Goal: Task Accomplishment & Management: Manage account settings

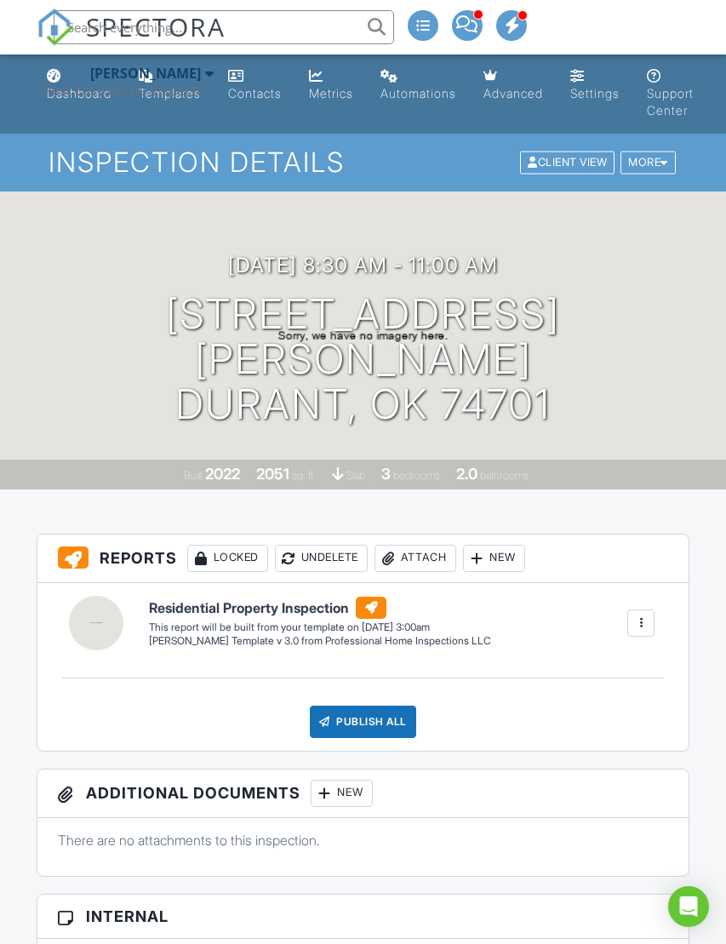
click at [76, 86] on div "Rest Easy Home Inspections LLC" at bounding box center [128, 90] width 170 height 17
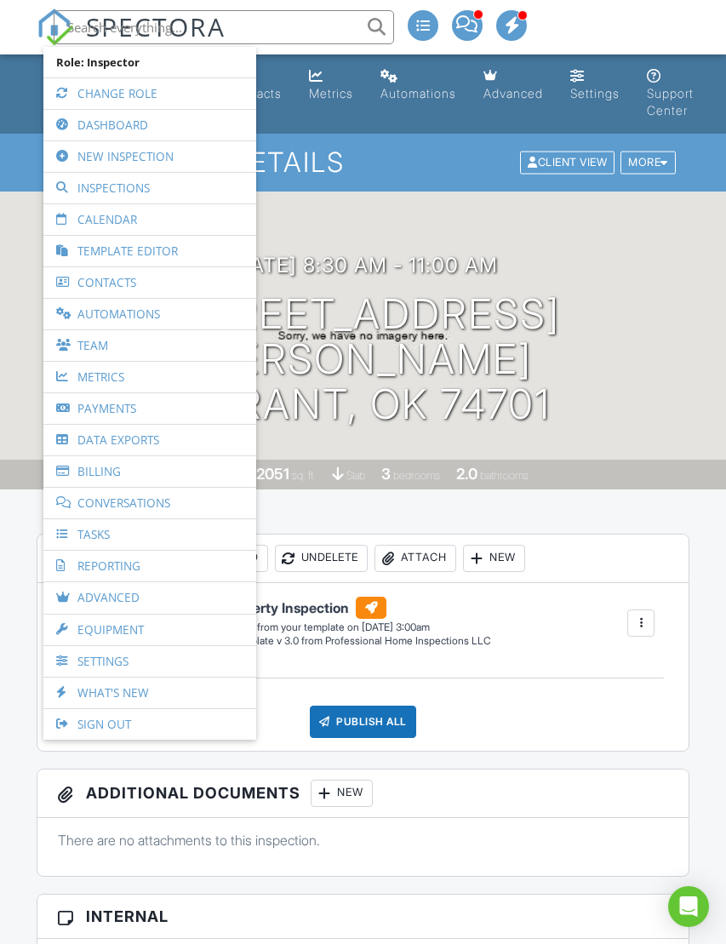
click at [85, 154] on link "New Inspection" at bounding box center [150, 156] width 196 height 31
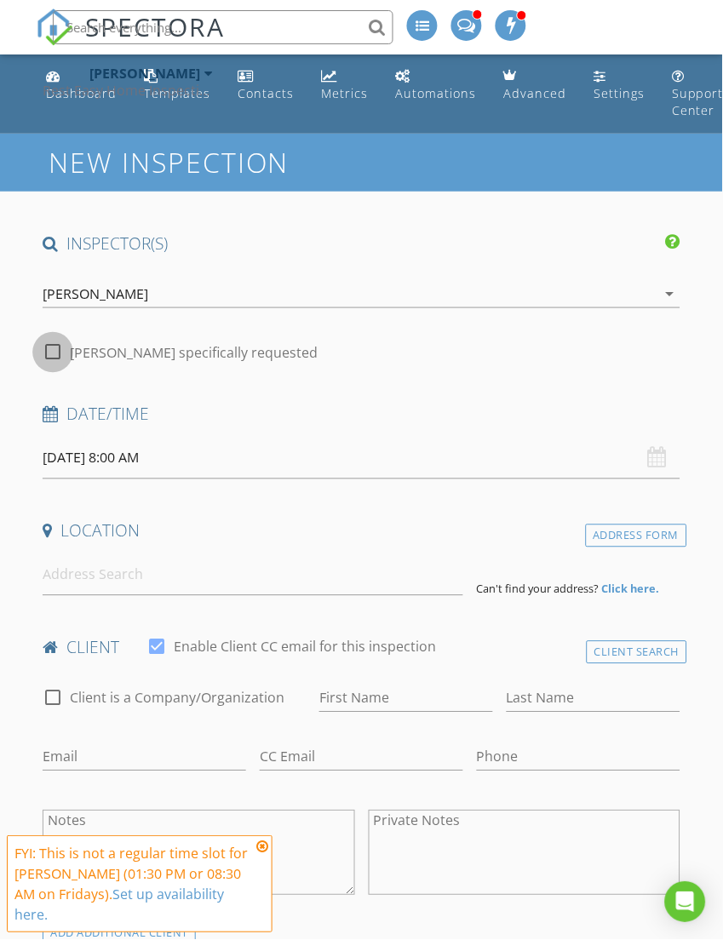
click at [59, 346] on div at bounding box center [52, 352] width 29 height 29
checkbox input "true"
click at [98, 452] on input "08/29/2025 8:00 AM" at bounding box center [361, 459] width 637 height 42
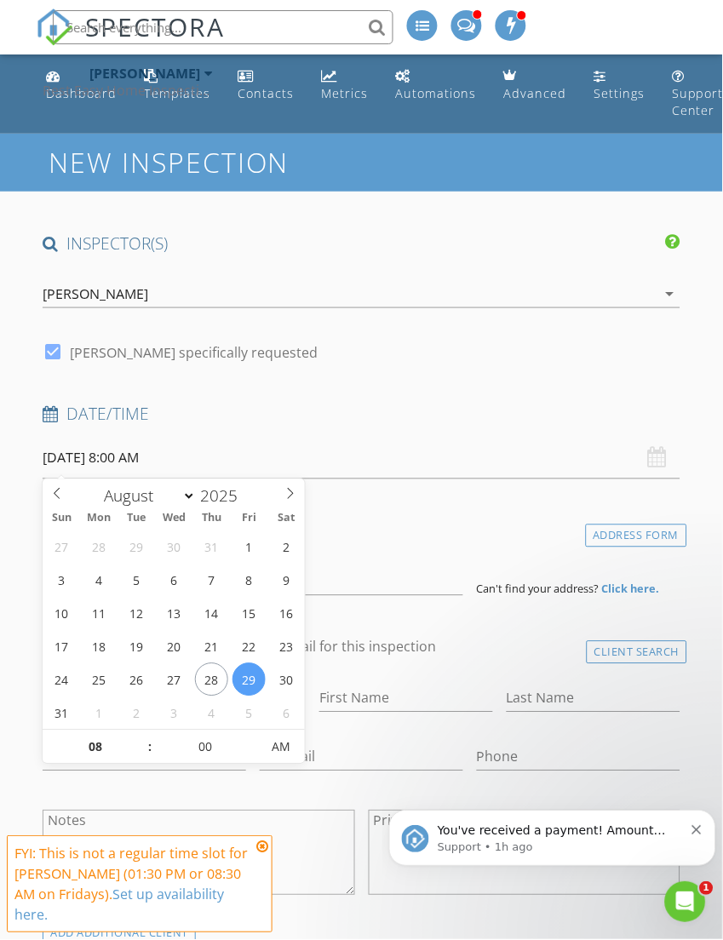
click at [689, 901] on icon "Open Intercom Messenger" at bounding box center [685, 901] width 28 height 28
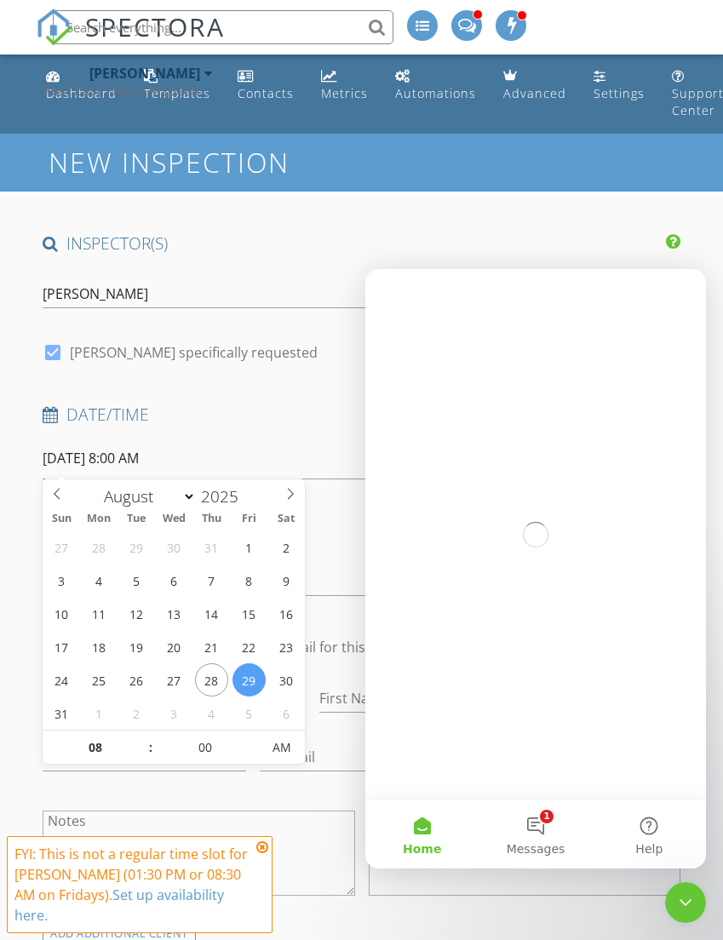
click at [544, 813] on button "1 Messages" at bounding box center [535, 834] width 113 height 68
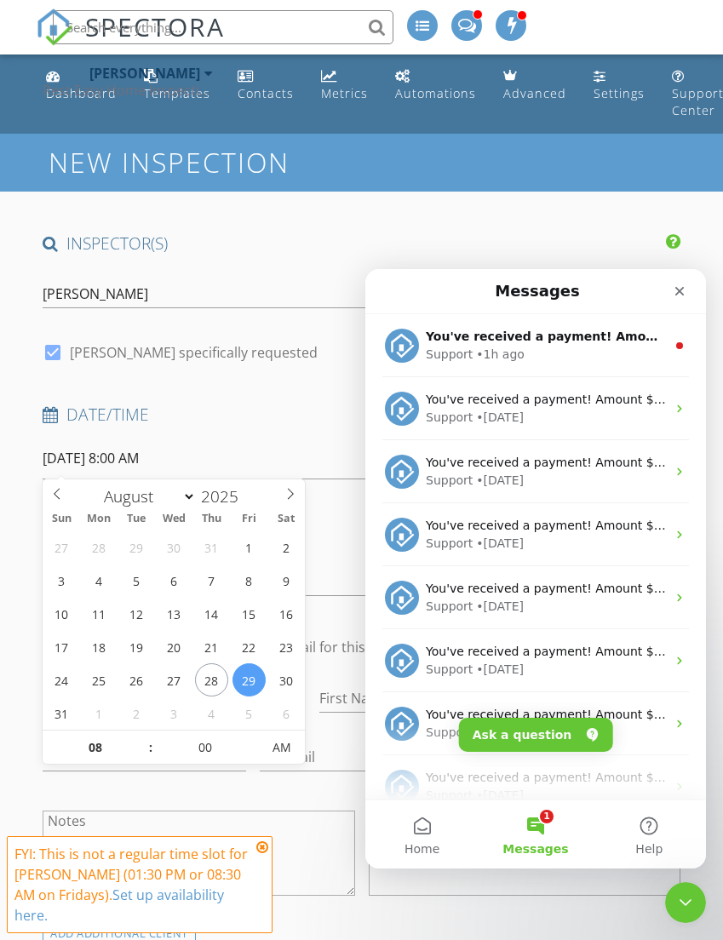
click at [633, 345] on div "You've received a payment! Amount $425.00 Fee $11.99 Net $413.01 Transaction # …" at bounding box center [546, 337] width 240 height 18
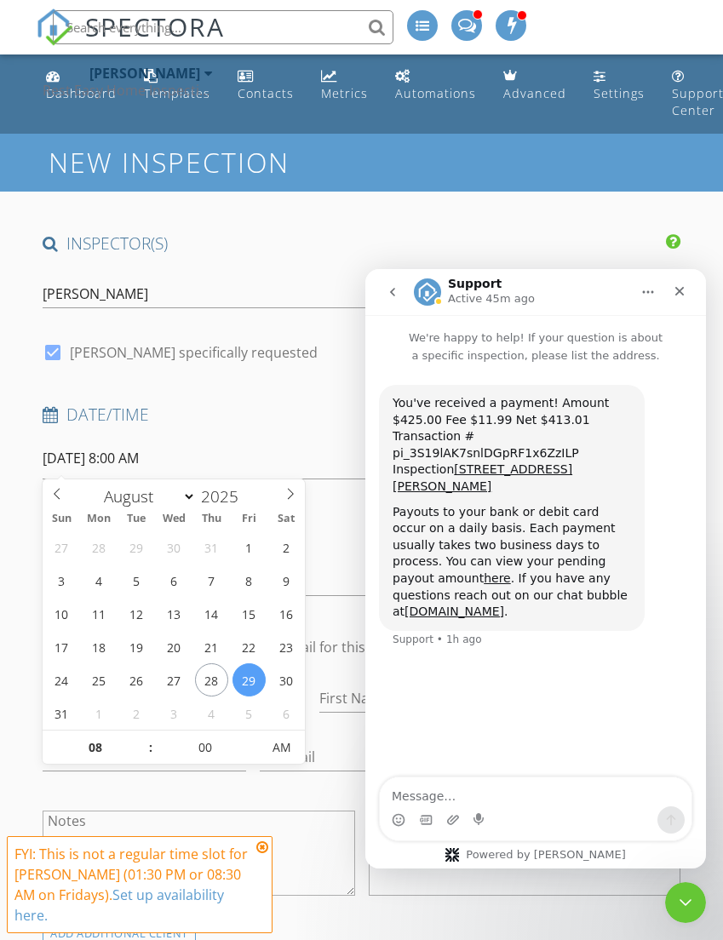
click at [679, 295] on icon "Close" at bounding box center [680, 291] width 14 height 14
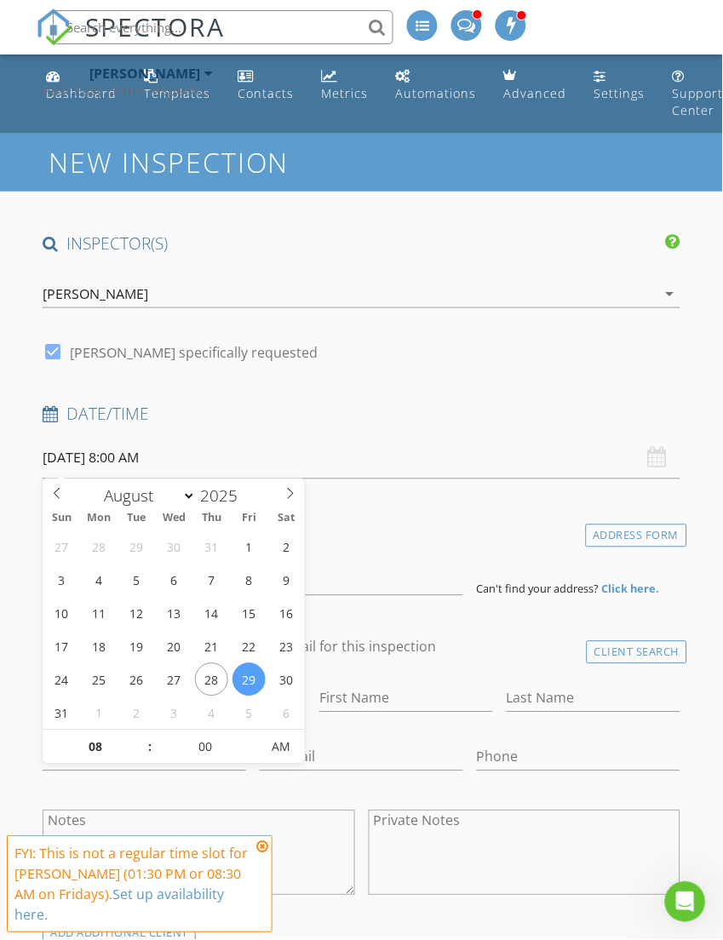
click at [685, 899] on icon "Open Intercom Messenger" at bounding box center [685, 901] width 28 height 28
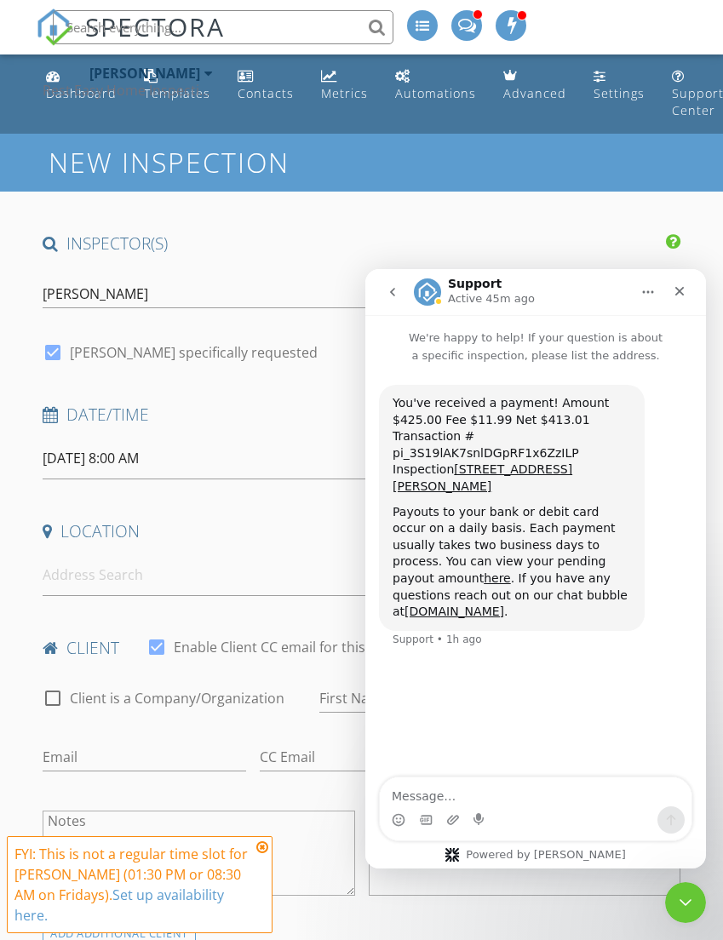
click at [256, 854] on div "FYI: This is not a regular time slot for Nason Renegar (01:30 PM or 08:30 AM on…" at bounding box center [139, 885] width 250 height 82
click at [260, 845] on icon at bounding box center [262, 847] width 12 height 14
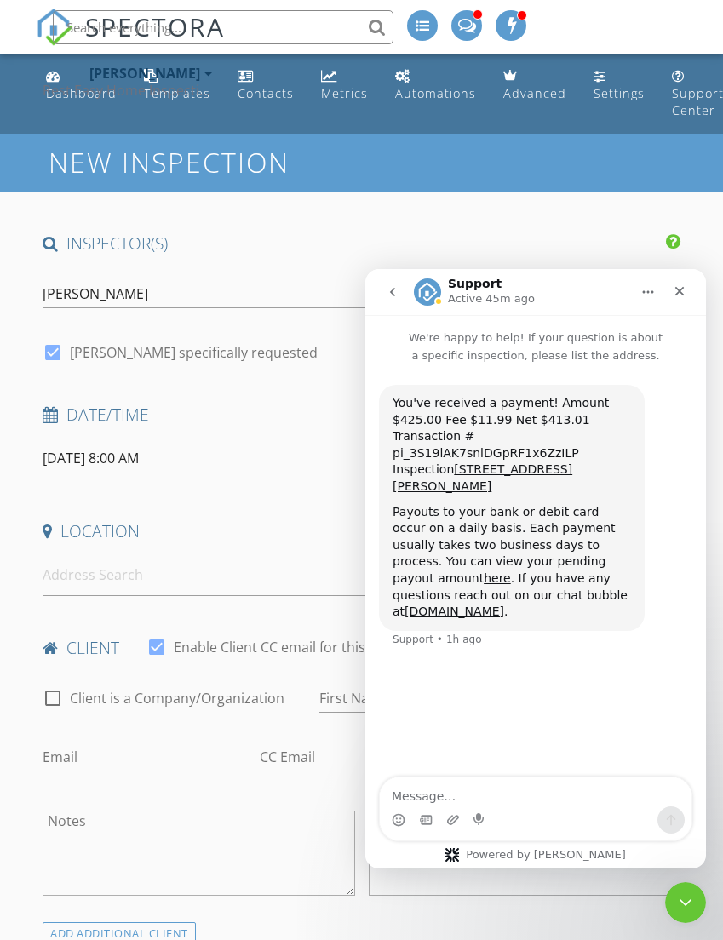
click at [697, 895] on div "Close Intercom Messenger" at bounding box center [685, 902] width 41 height 41
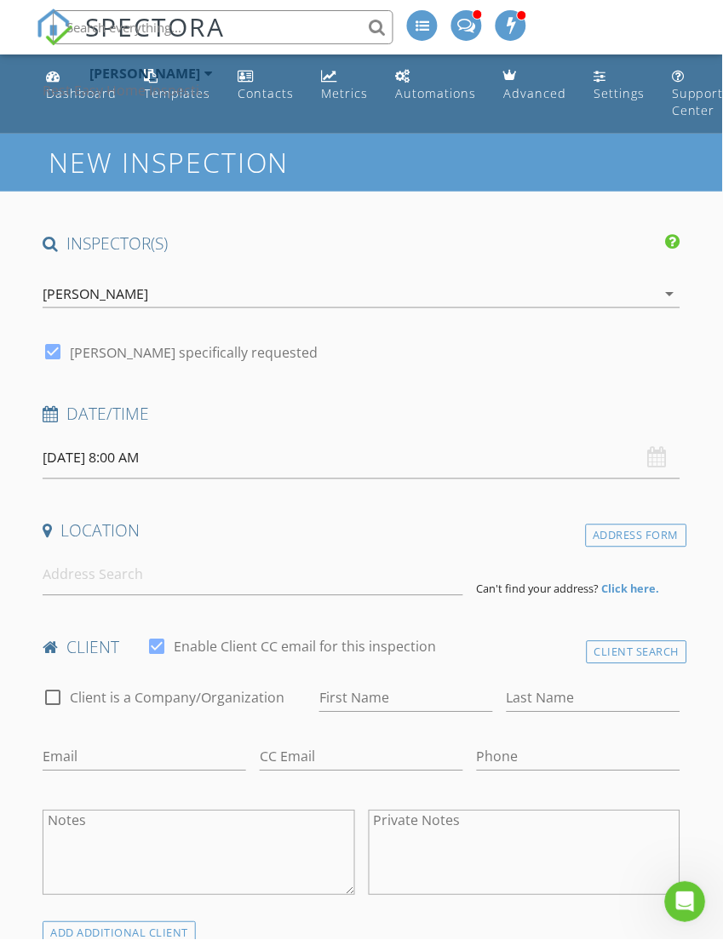
click at [90, 454] on input "08/29/2025 8:00 AM" at bounding box center [361, 459] width 637 height 42
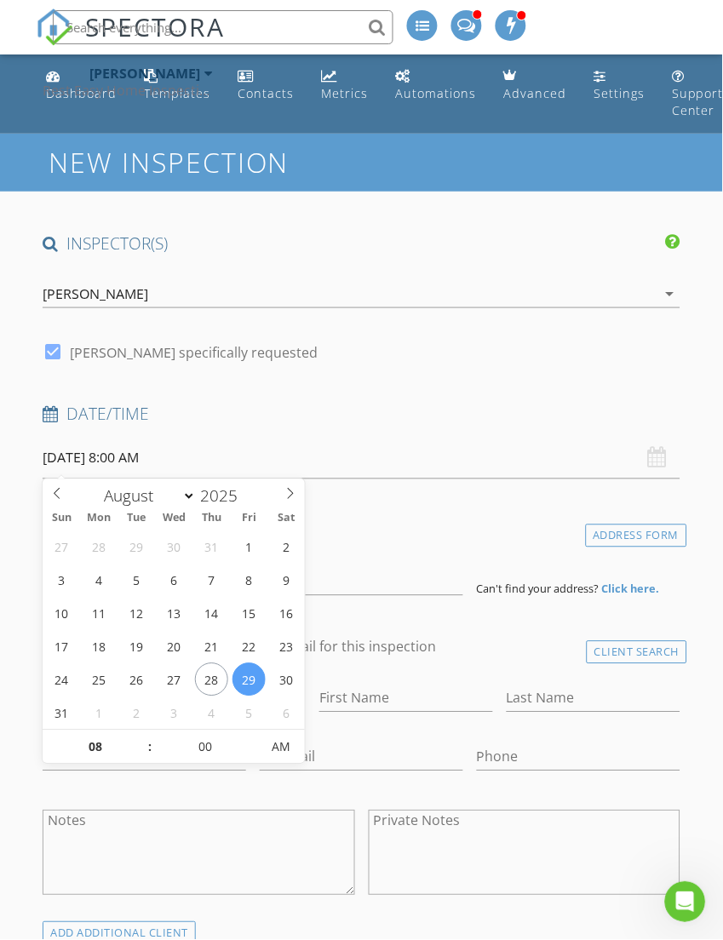
click at [176, 455] on input "08/29/2025 8:00 AM" at bounding box center [361, 459] width 637 height 42
click at [181, 461] on input "08/29/2025 8:00 AM" at bounding box center [361, 459] width 637 height 42
click at [192, 466] on input "08/29/2025 8:00 AM" at bounding box center [361, 459] width 637 height 42
click at [100, 751] on input "08" at bounding box center [95, 748] width 105 height 34
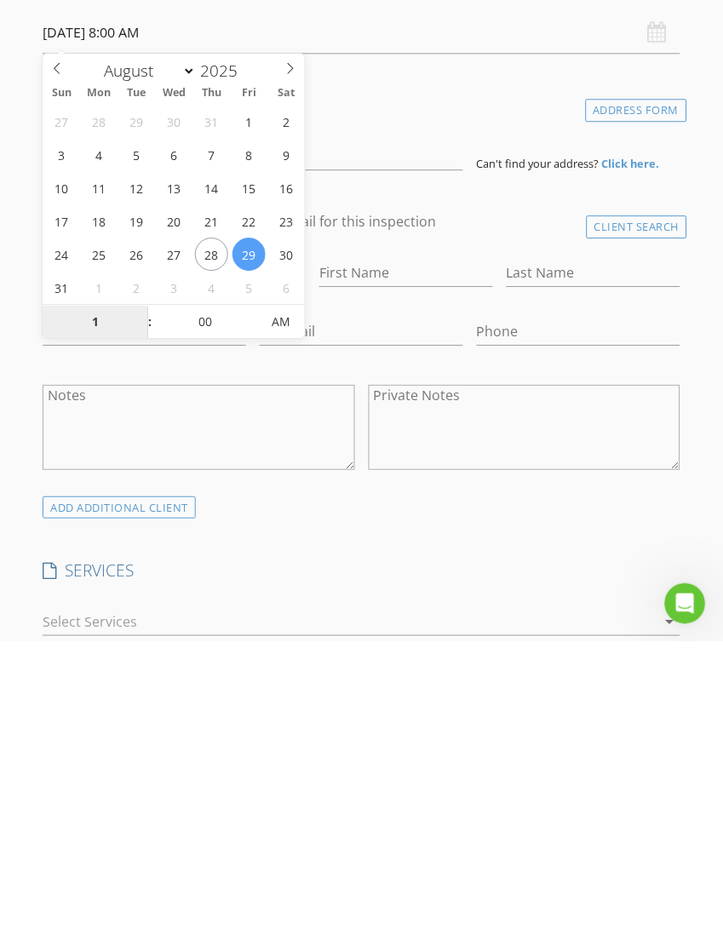
type input "12"
type input "08/29/2025 12:00 PM"
click at [215, 605] on input "00" at bounding box center [205, 622] width 105 height 34
type input "30"
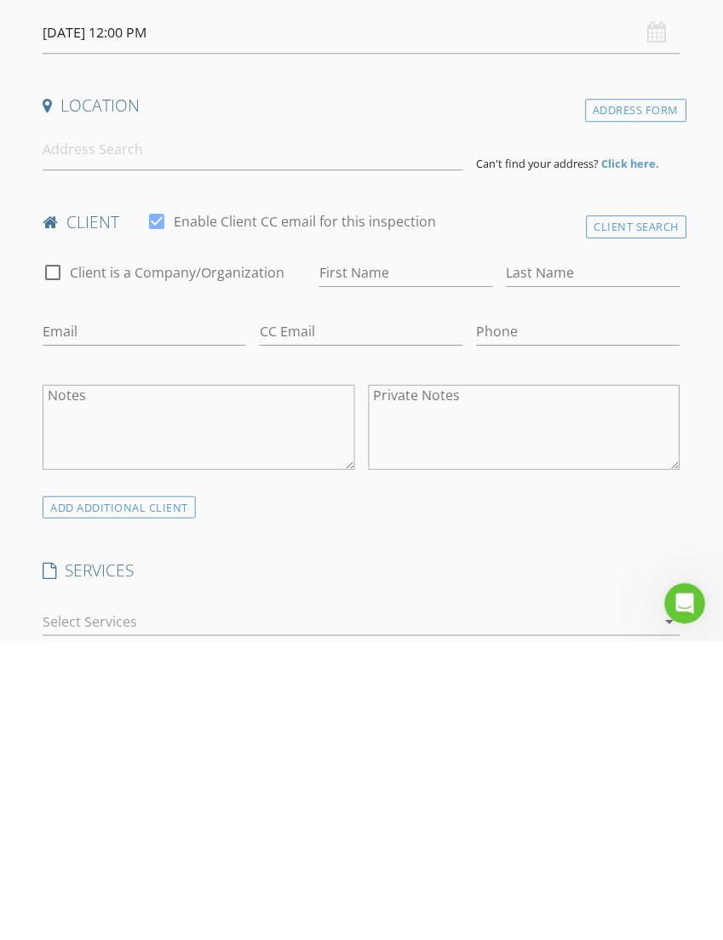
type input "[DATE] 12:30 PM"
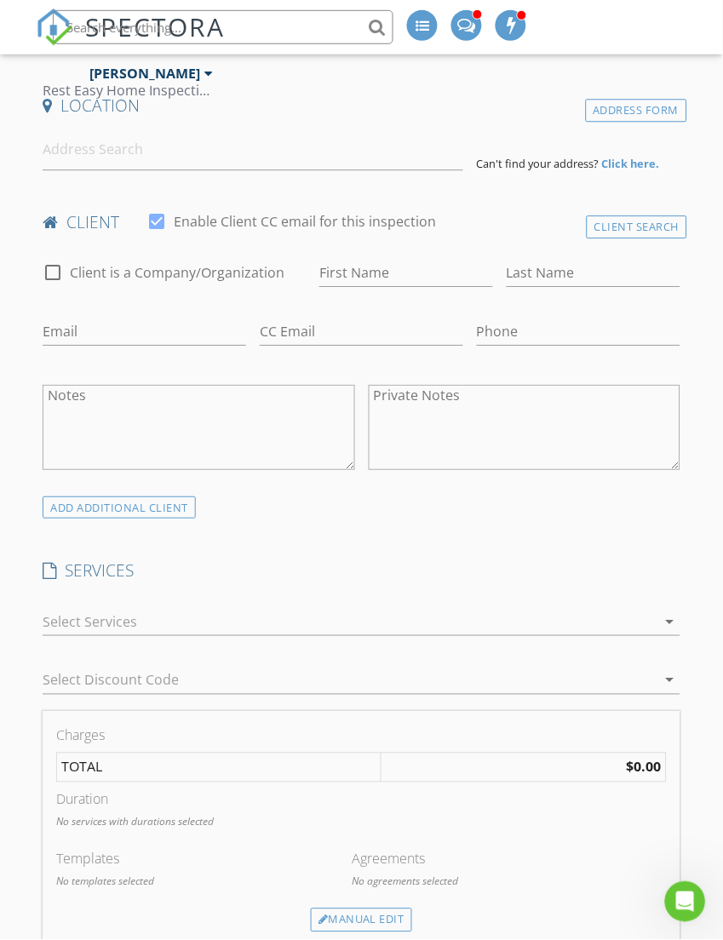
click at [482, 560] on h4 "SERVICES" at bounding box center [361, 571] width 637 height 22
click at [380, 276] on input "First Name" at bounding box center [406, 274] width 174 height 28
type input "[PERSON_NAME]"
click at [549, 272] on input "Last Name" at bounding box center [594, 274] width 174 height 28
type input "[PERSON_NAME]"
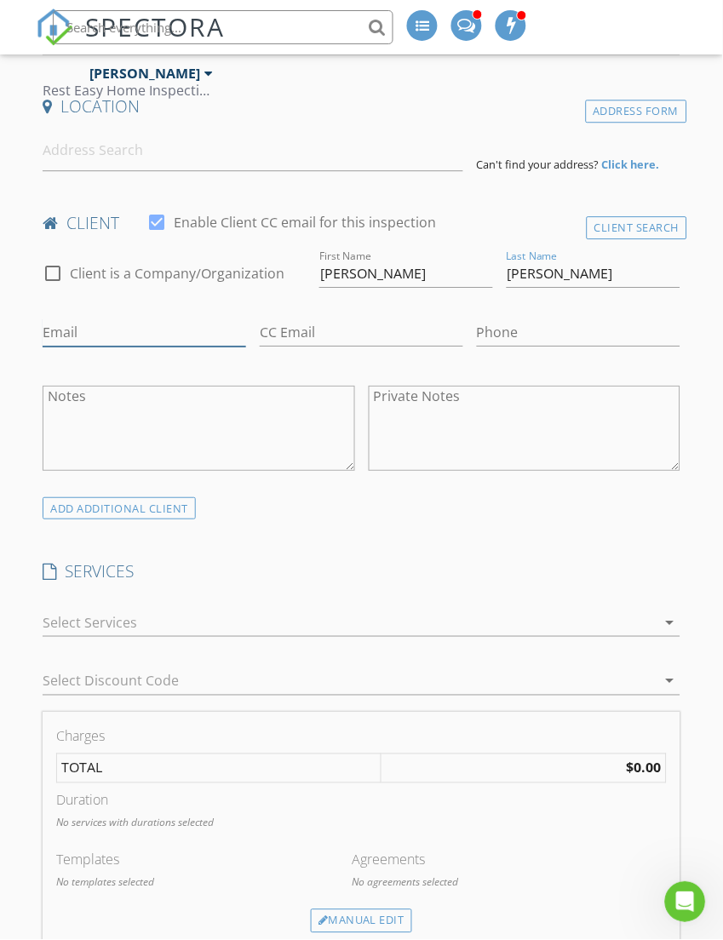
click at [68, 338] on input "Email" at bounding box center [144, 332] width 203 height 28
type input "[EMAIL_ADDRESS][DOMAIN_NAME]"
click at [501, 335] on input "Phone" at bounding box center [578, 332] width 203 height 28
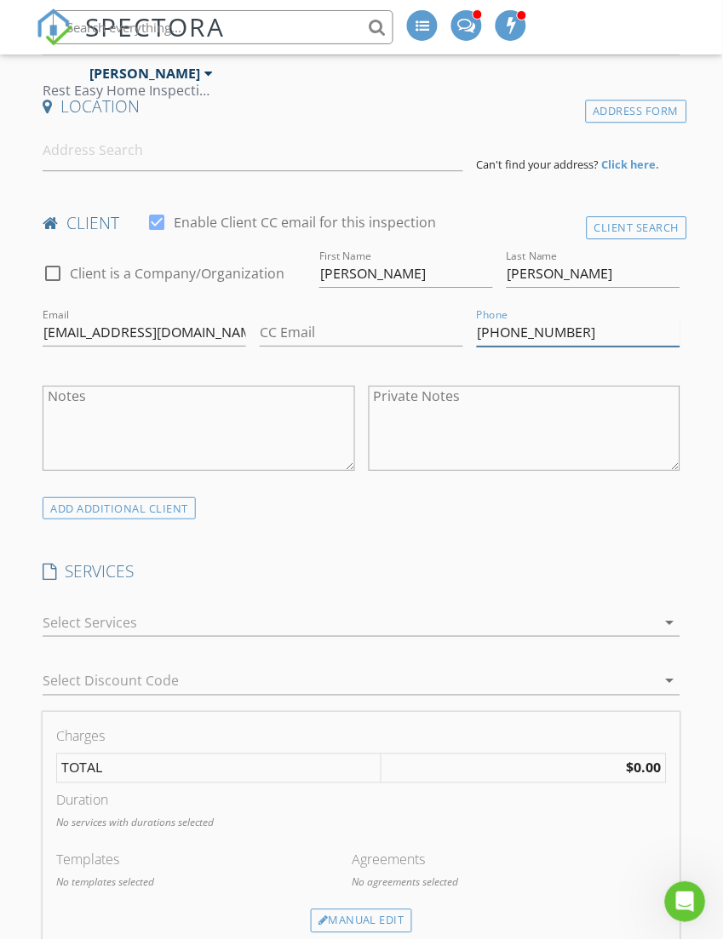
scroll to position [421, 0]
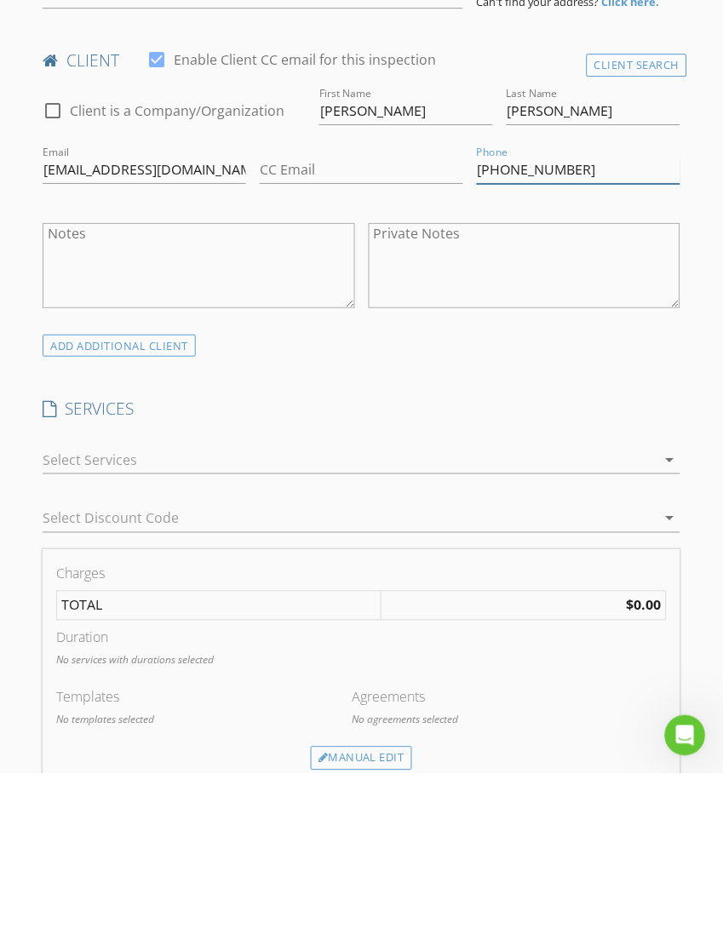
type input "[PHONE_NUMBER]"
click at [64, 613] on div at bounding box center [349, 626] width 613 height 27
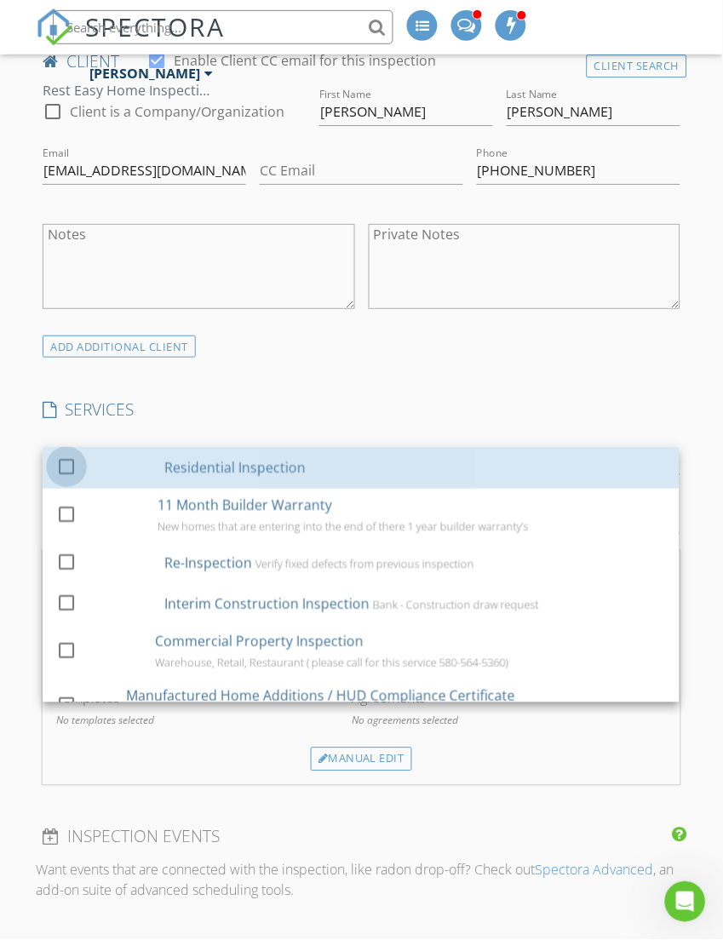
click at [64, 456] on div at bounding box center [66, 465] width 29 height 29
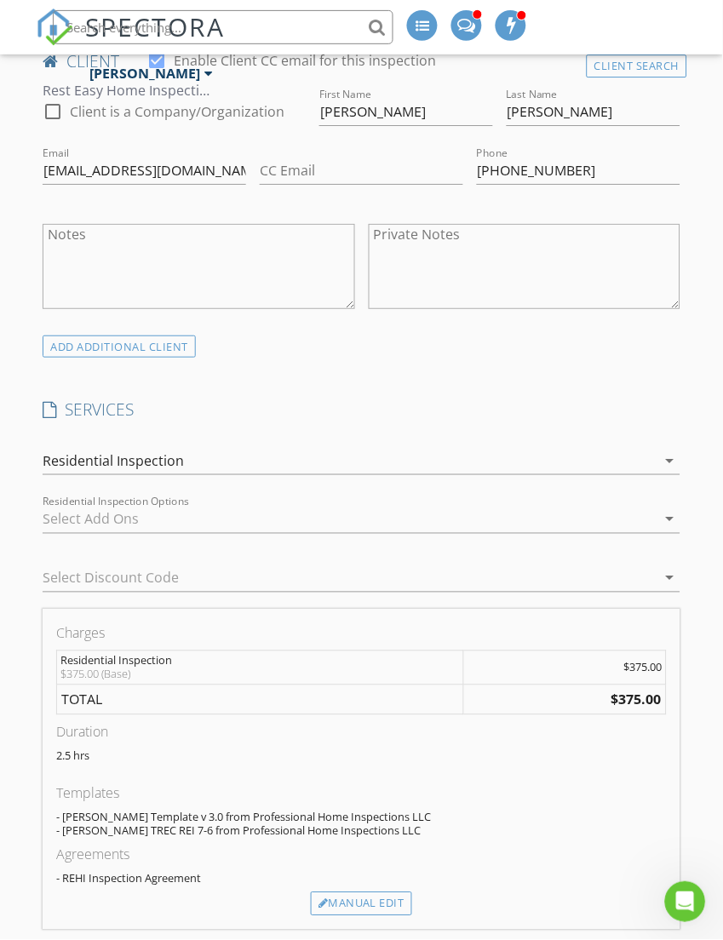
click at [81, 513] on div at bounding box center [349, 519] width 613 height 27
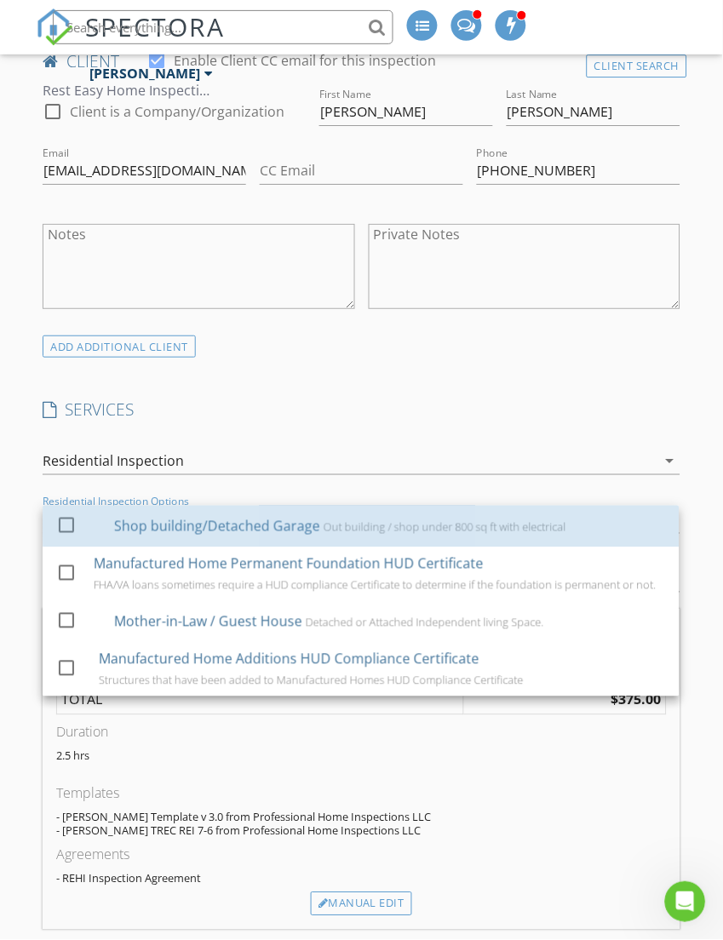
click at [77, 510] on div at bounding box center [66, 524] width 29 height 29
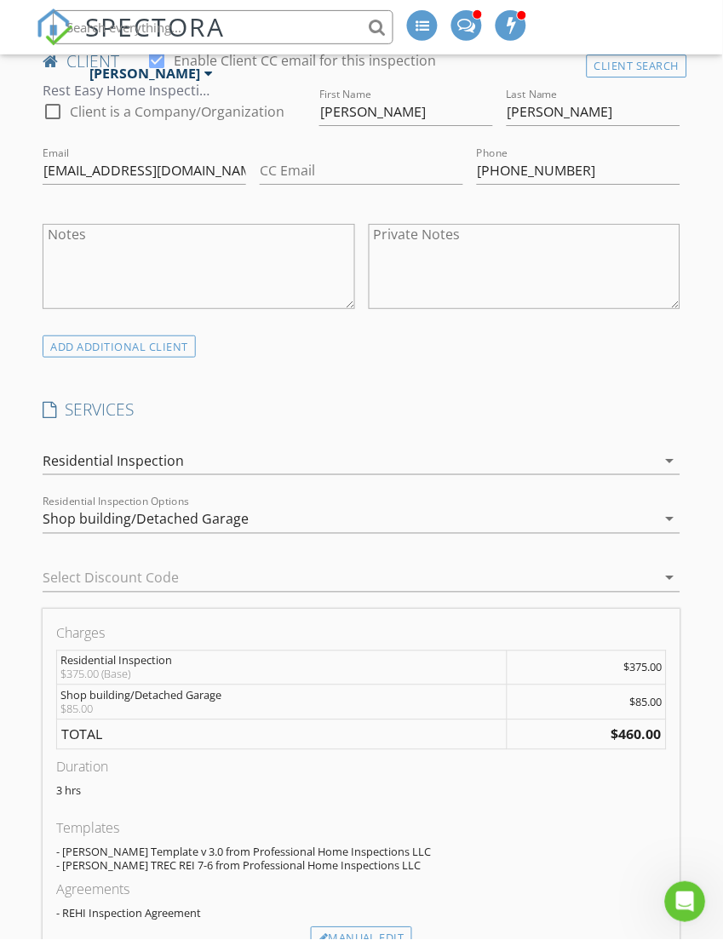
click at [359, 930] on div "Manual Edit" at bounding box center [361, 939] width 101 height 24
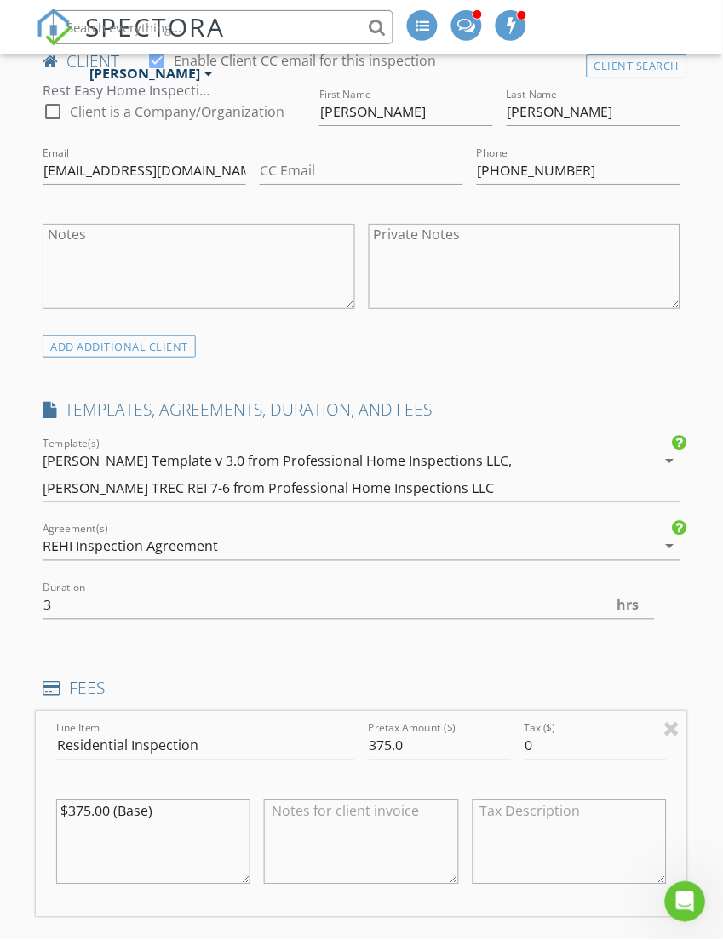
click at [86, 803] on textarea "$375.00 (Base)" at bounding box center [153, 842] width 194 height 85
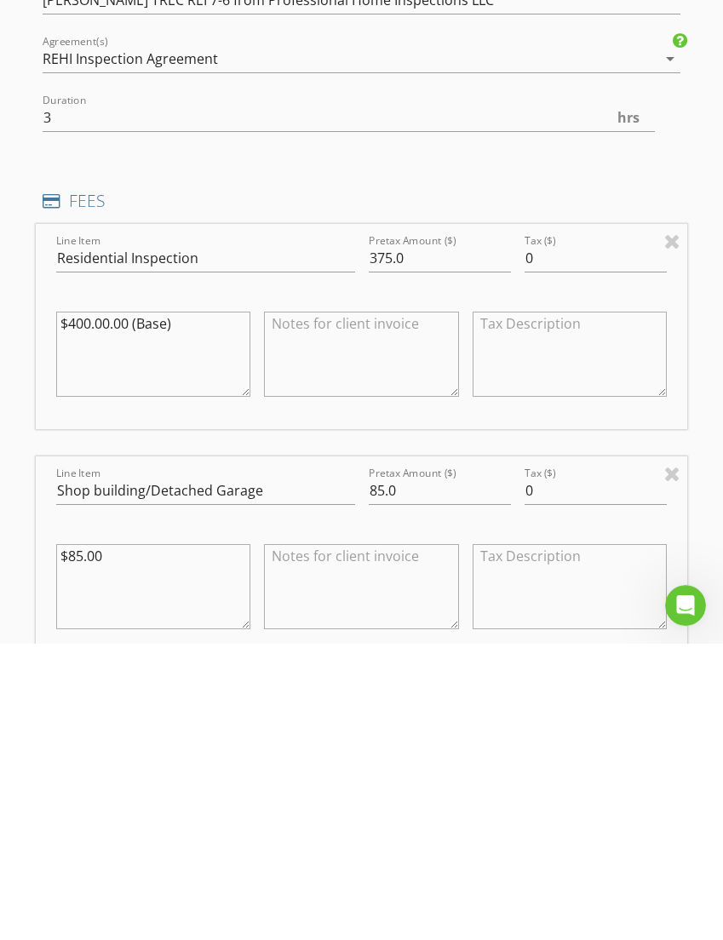
type textarea "$400.00.00 (Base)"
click at [406, 542] on input "375.0" at bounding box center [440, 556] width 142 height 28
type input "3"
type input "400.00"
click at [702, 419] on div "New Inspection INSPECTOR(S) check_box Nason Renegar PRIMARY Nason Renegar arrow…" at bounding box center [361, 933] width 723 height 3155
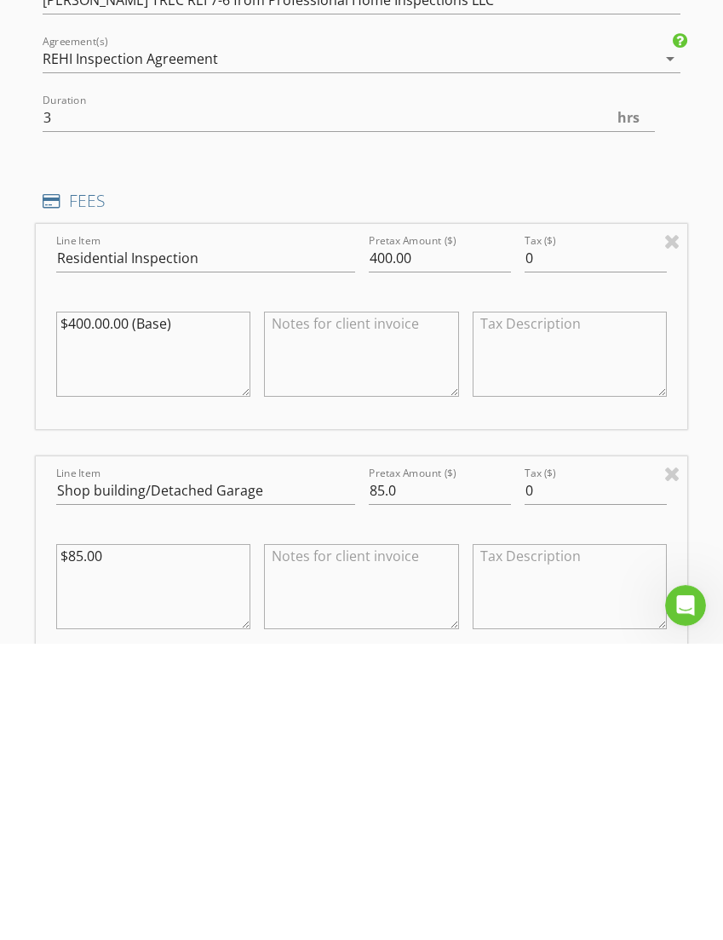
scroll to position [1075, 0]
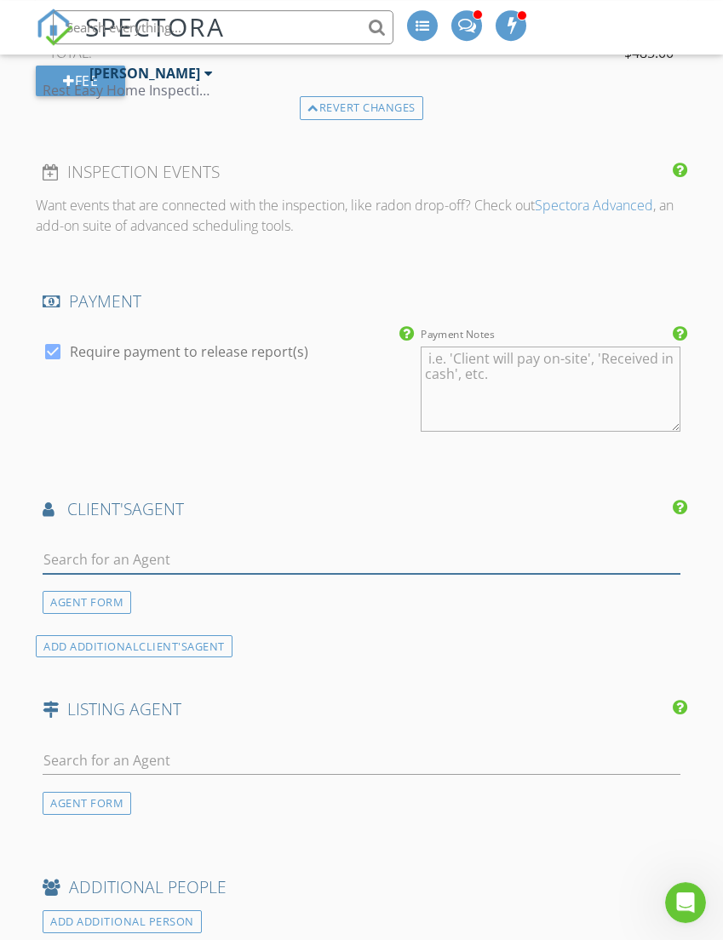
click at [93, 553] on input "text" at bounding box center [361, 560] width 637 height 28
type input "Deann"
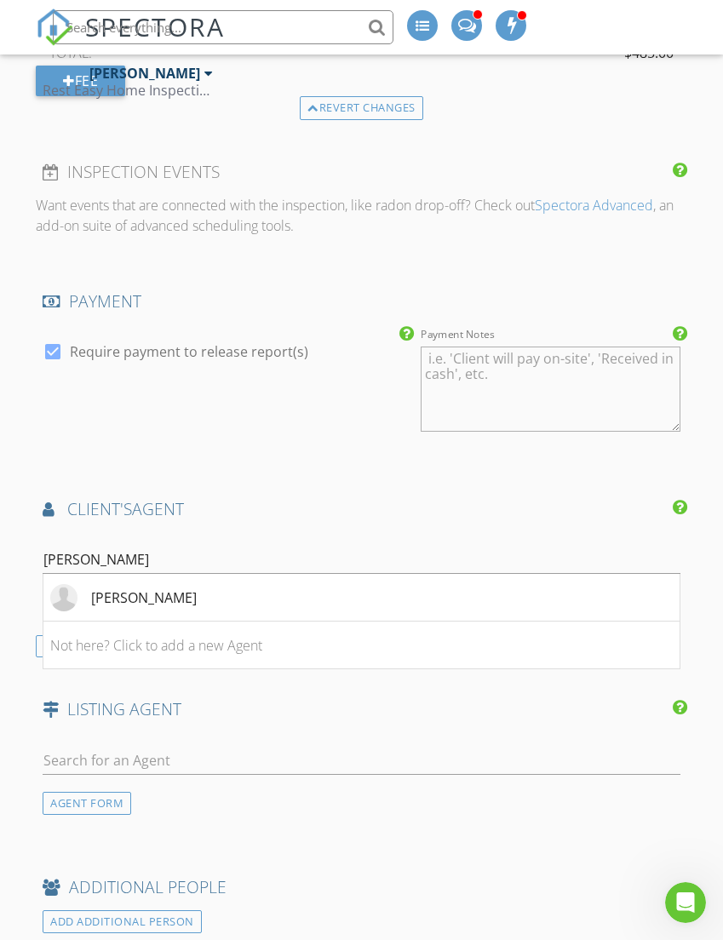
click at [138, 593] on div "[PERSON_NAME]" at bounding box center [144, 598] width 106 height 20
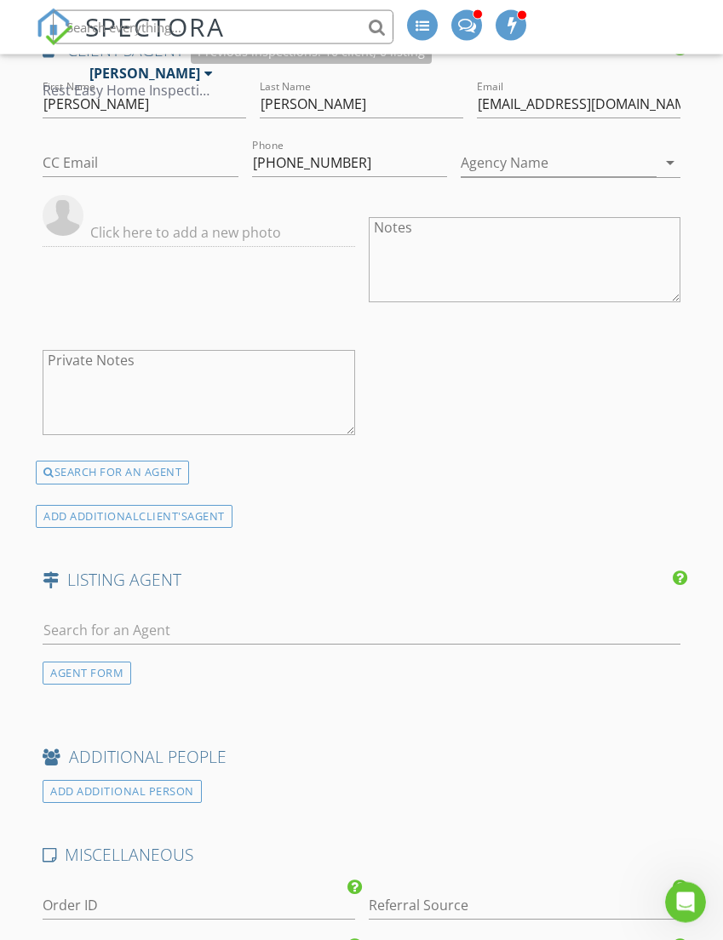
scroll to position [2183, 0]
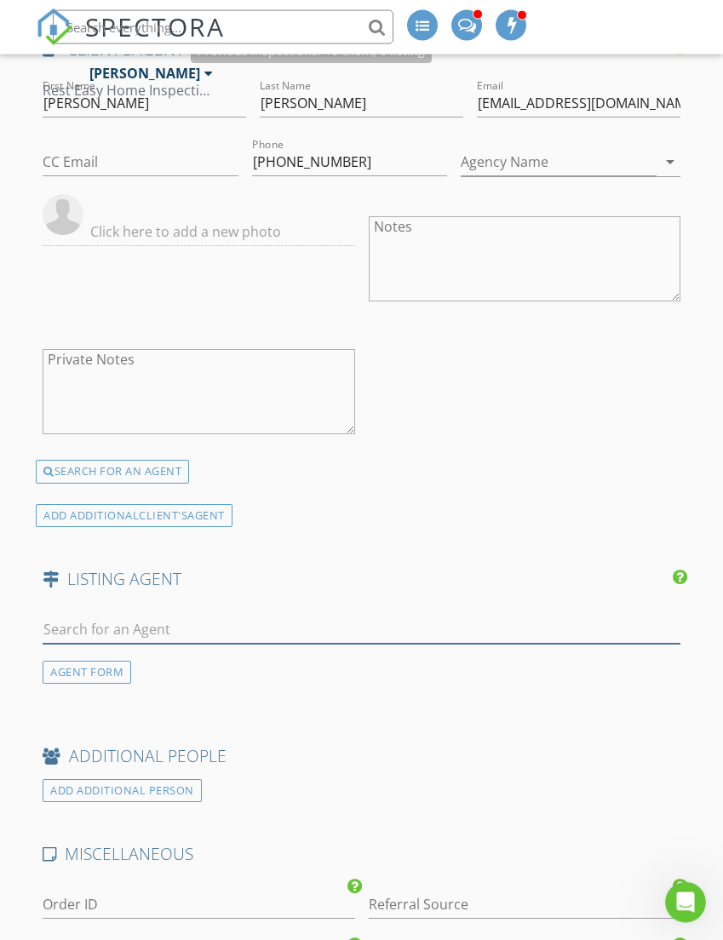
click at [94, 628] on input "text" at bounding box center [361, 630] width 637 height 28
type input "Pai"
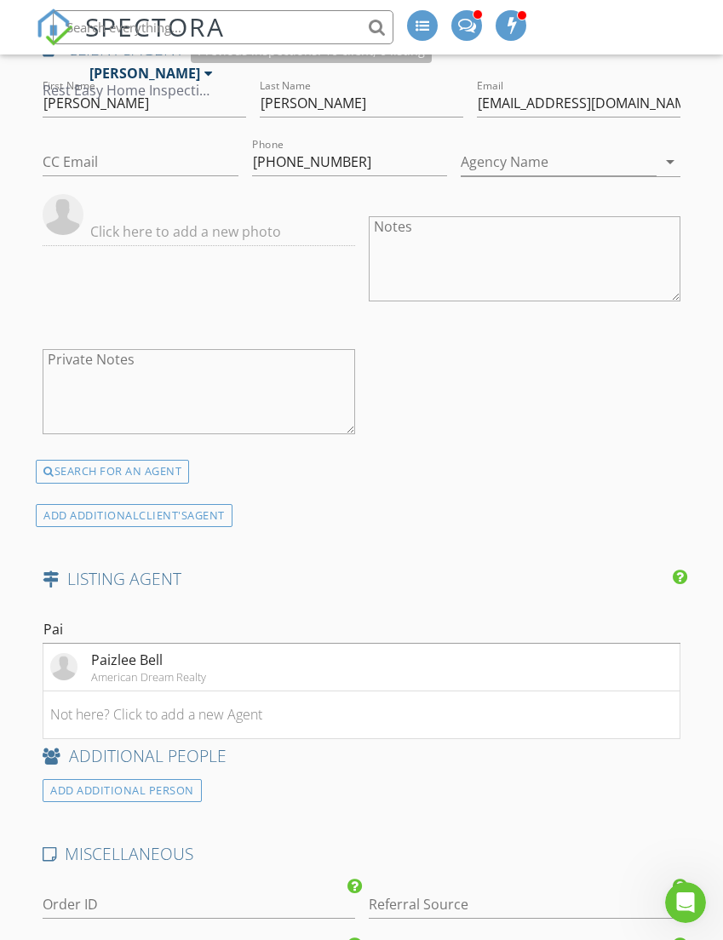
click at [135, 653] on div "Paizlee Bell" at bounding box center [148, 660] width 115 height 20
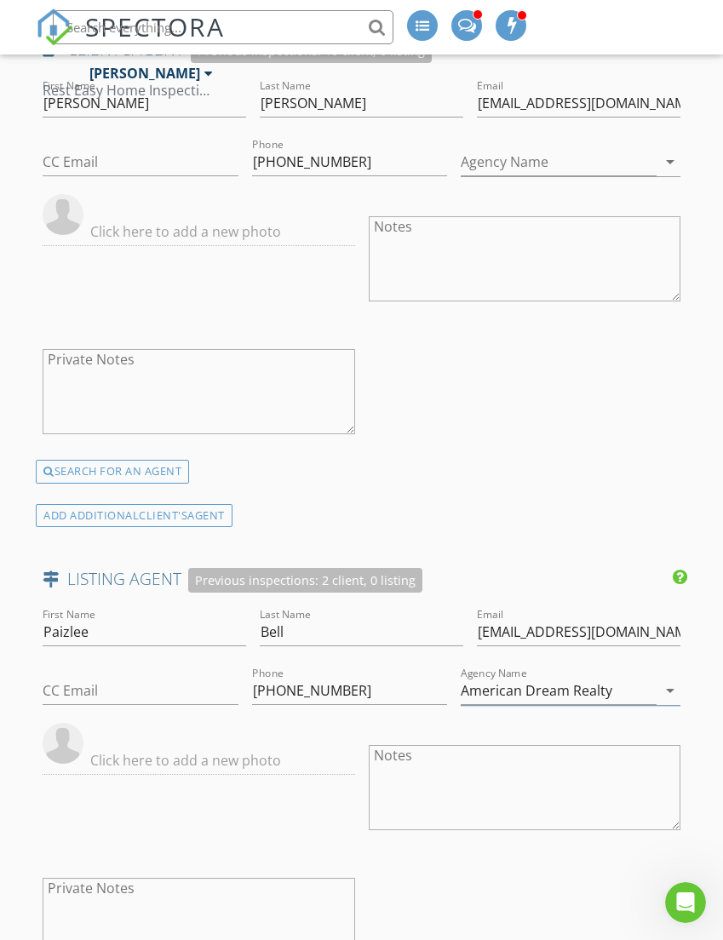
scroll to position [2184, 0]
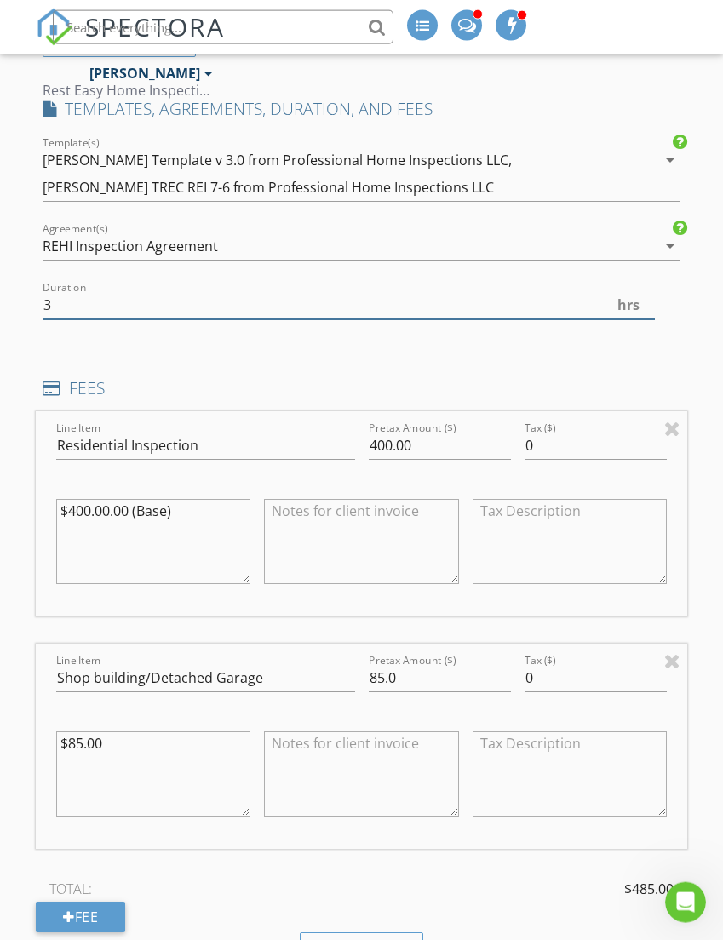
click at [76, 303] on input "3" at bounding box center [348, 305] width 611 height 28
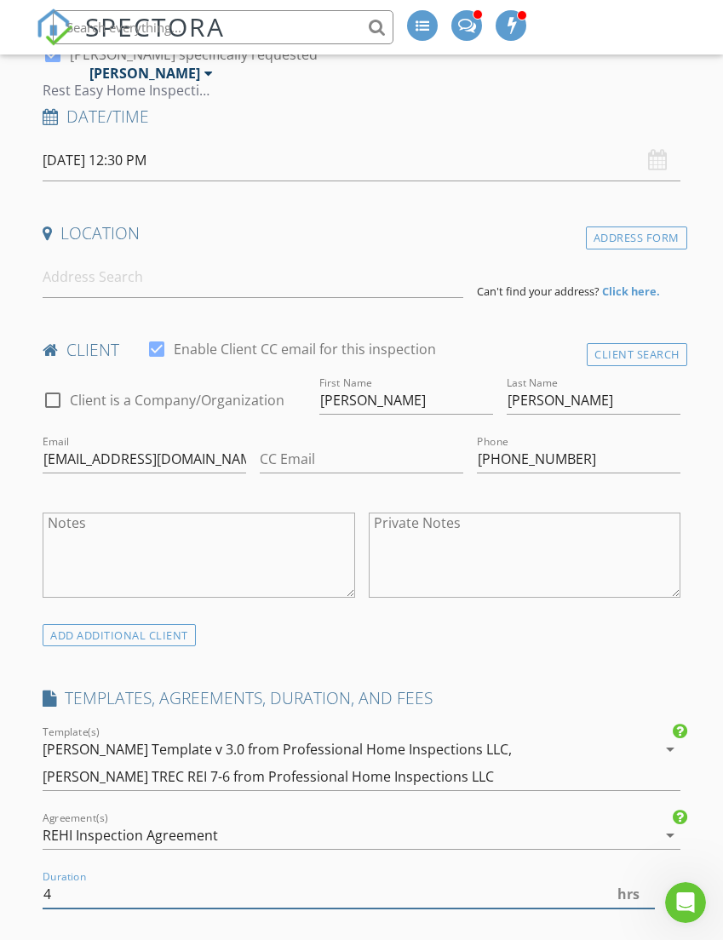
scroll to position [298, 0]
type input "4"
click at [76, 276] on input at bounding box center [253, 277] width 420 height 42
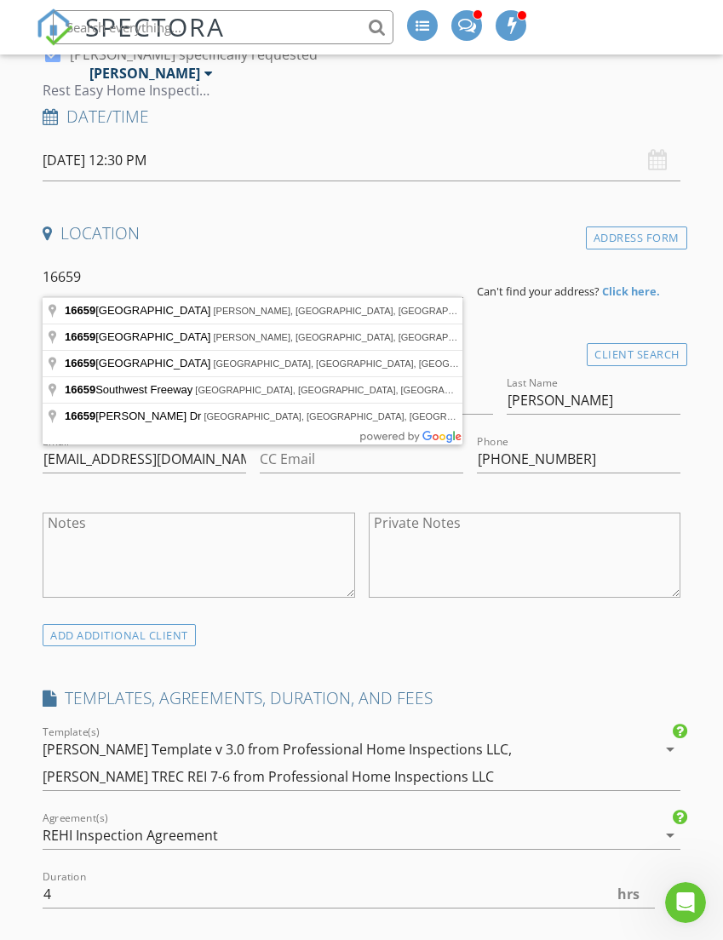
type input "16659 Cumberland Cove Road, Madill, OK, USA"
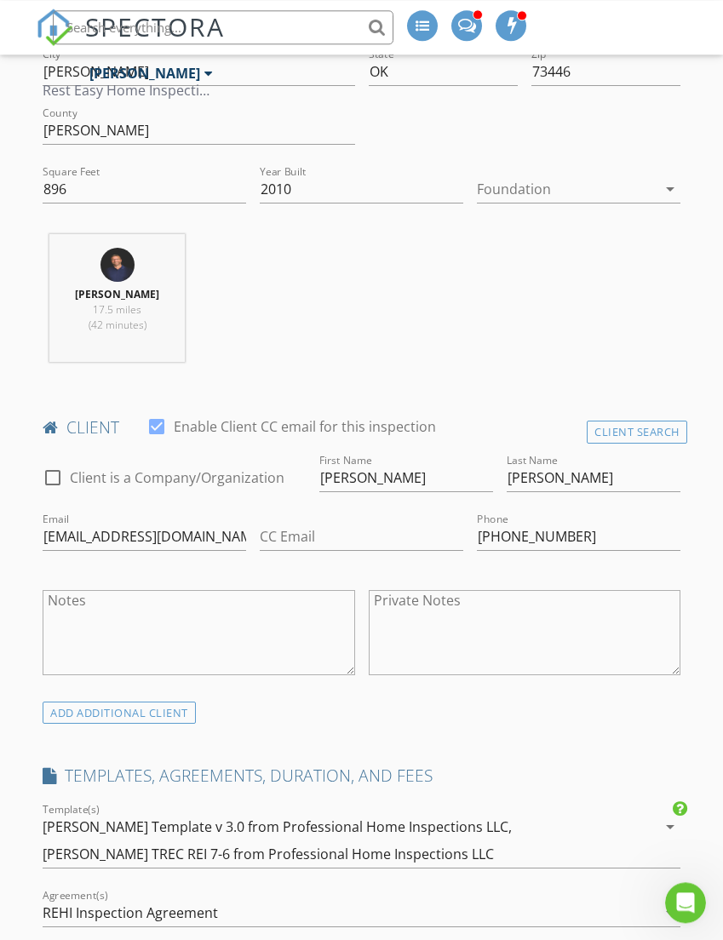
scroll to position [568, 0]
click at [575, 195] on div at bounding box center [567, 190] width 180 height 27
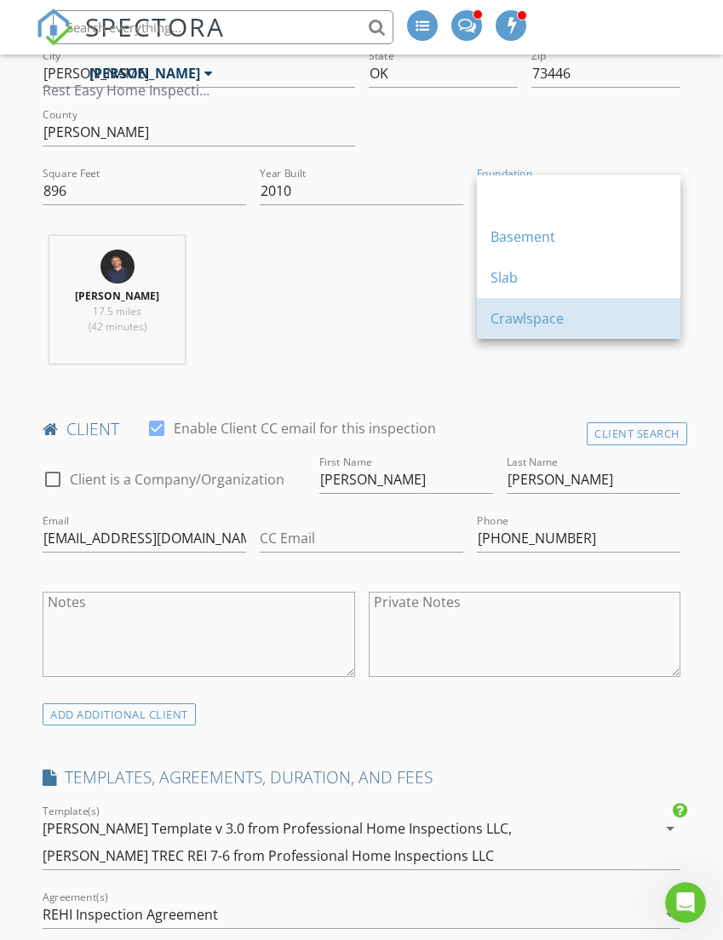
click at [542, 318] on div "Crawlspace" at bounding box center [578, 318] width 176 height 20
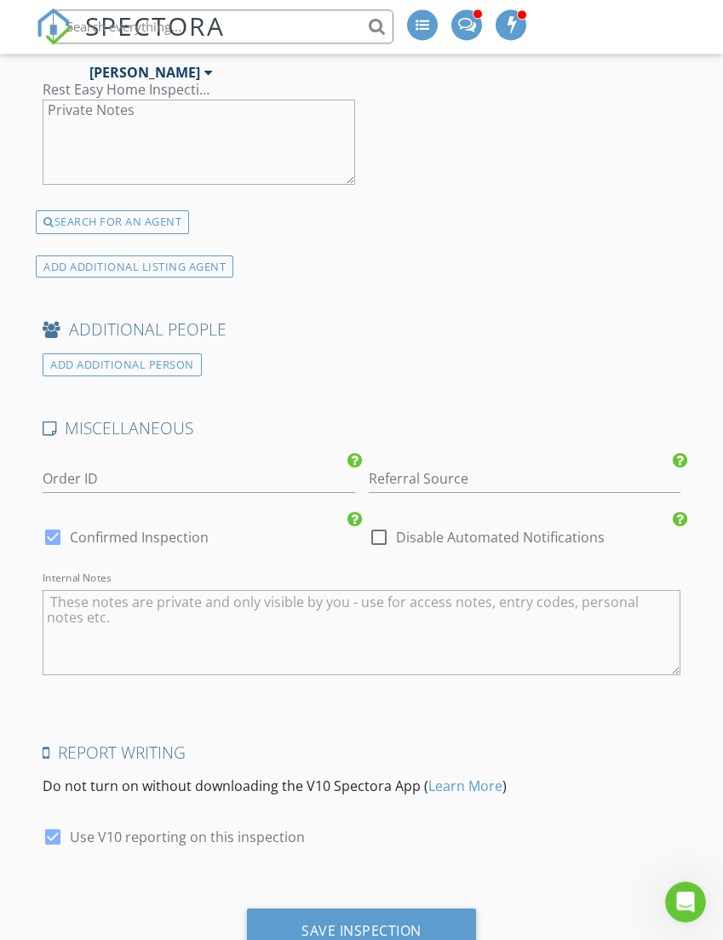
scroll to position [3309, 0]
click at [360, 923] on div "Save Inspection" at bounding box center [361, 931] width 120 height 17
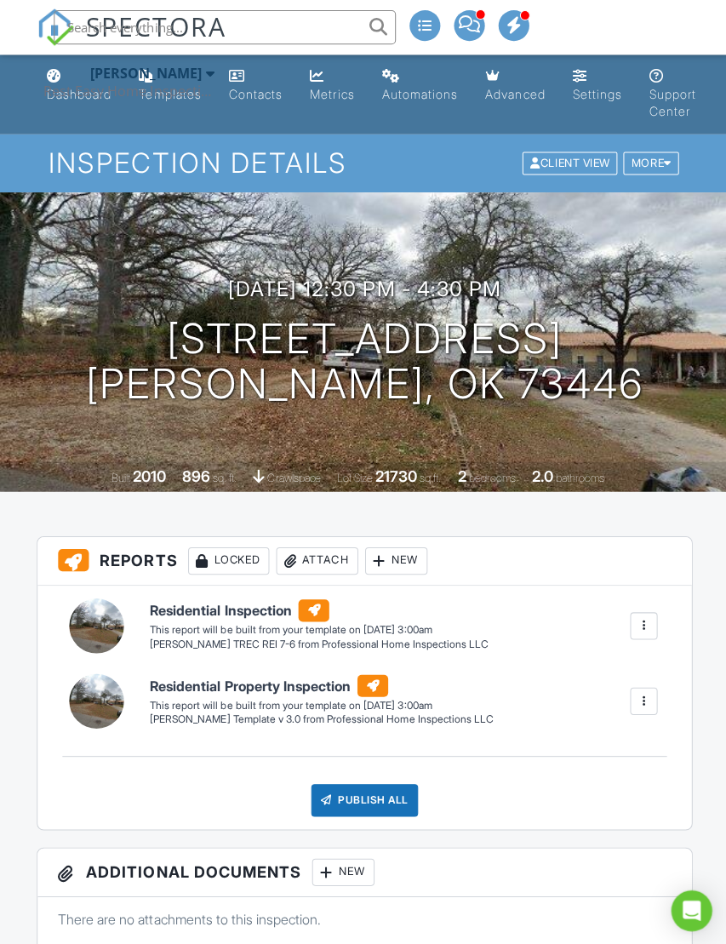
click at [647, 624] on div at bounding box center [641, 623] width 17 height 17
click at [599, 714] on div "Delete" at bounding box center [611, 713] width 36 height 19
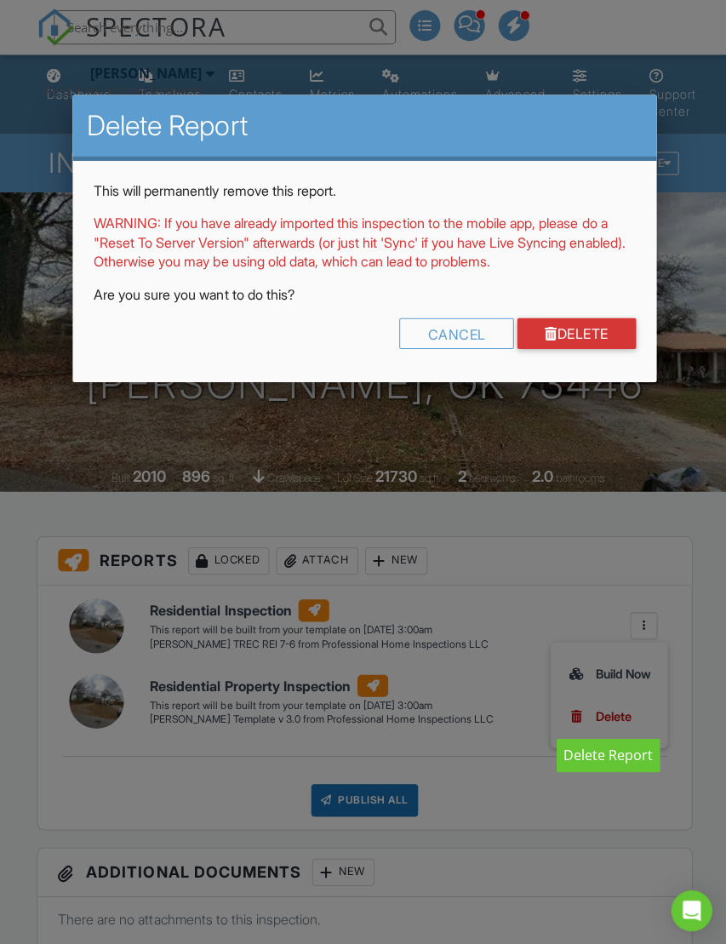
click at [564, 325] on link "Delete" at bounding box center [574, 332] width 118 height 31
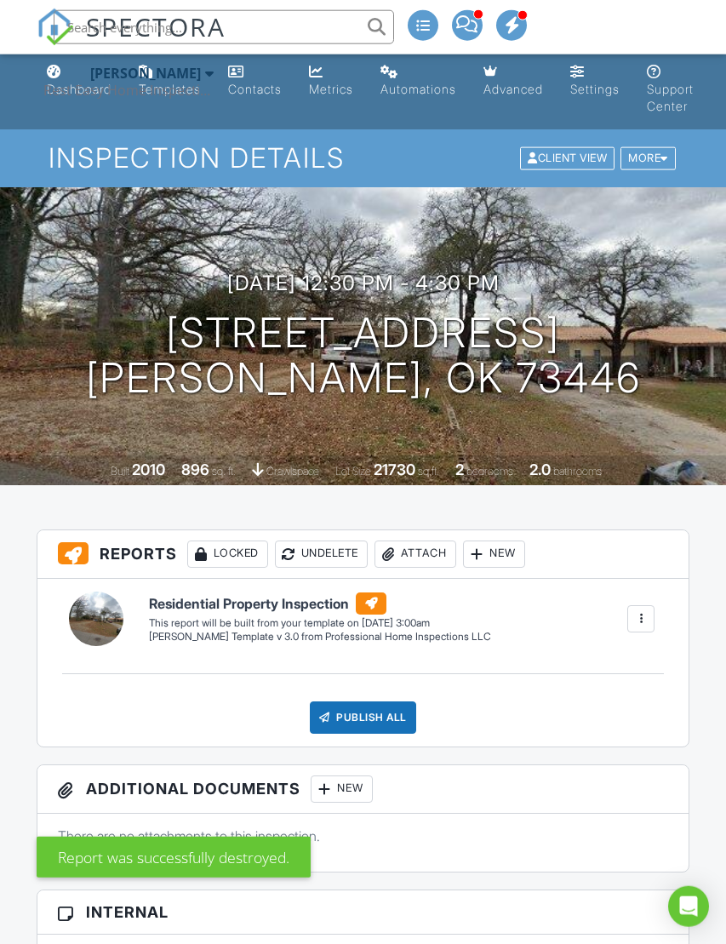
click at [500, 552] on div "New" at bounding box center [494, 554] width 62 height 27
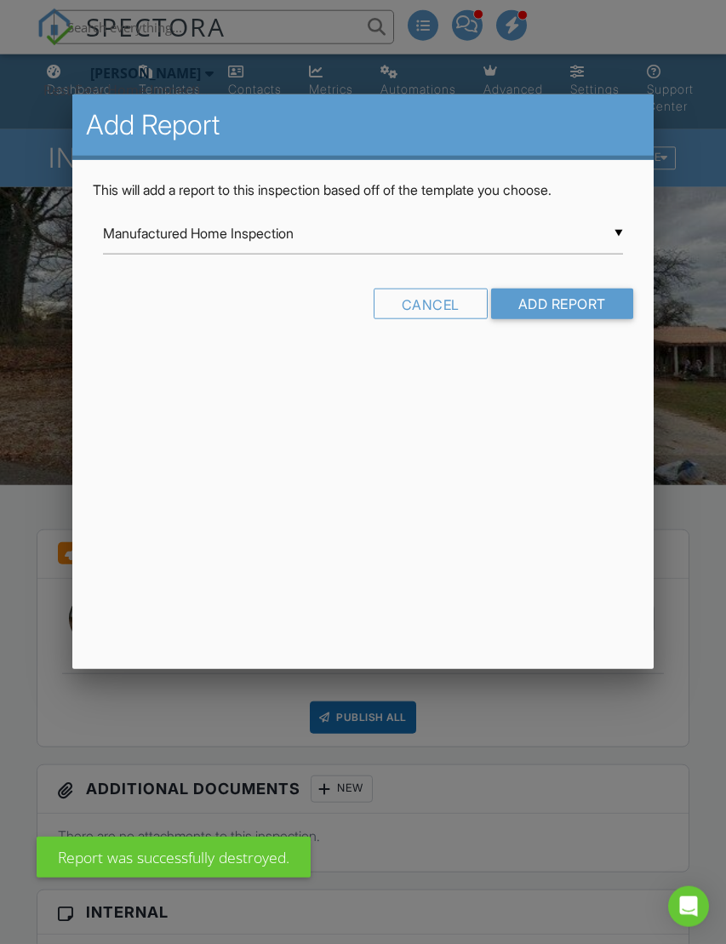
click at [622, 238] on input "Manufactured Home Inspection" at bounding box center [362, 234] width 519 height 42
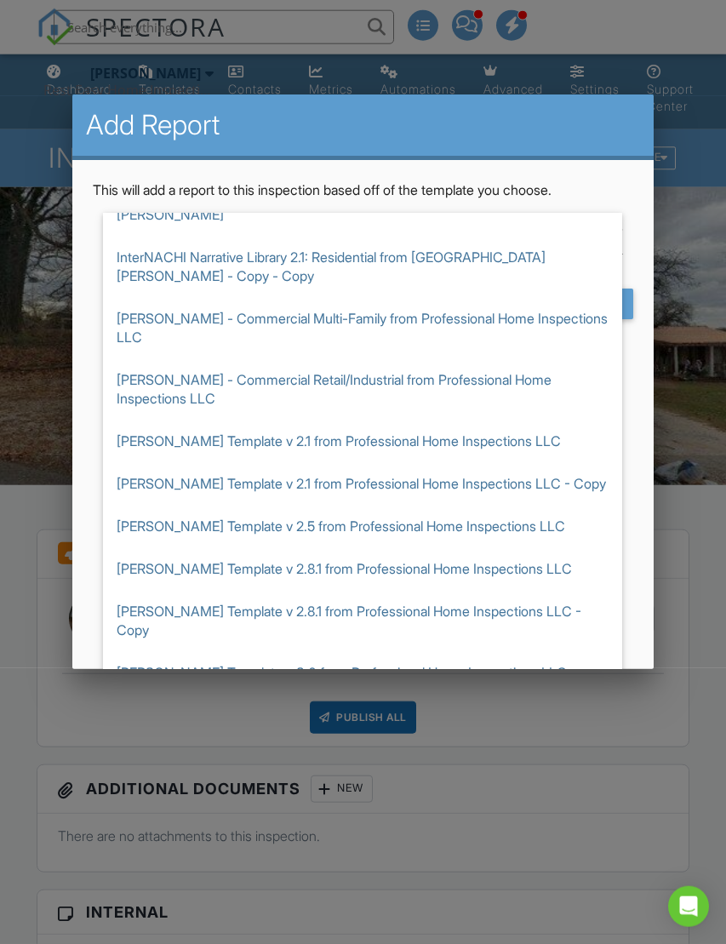
scroll to position [354, 0]
click at [169, 652] on span "[PERSON_NAME] Template v 3.0 from Professional Home Inspections LLC" at bounding box center [362, 673] width 519 height 43
type input "[PERSON_NAME] Template v 3.0 from Professional Home Inspections LLC"
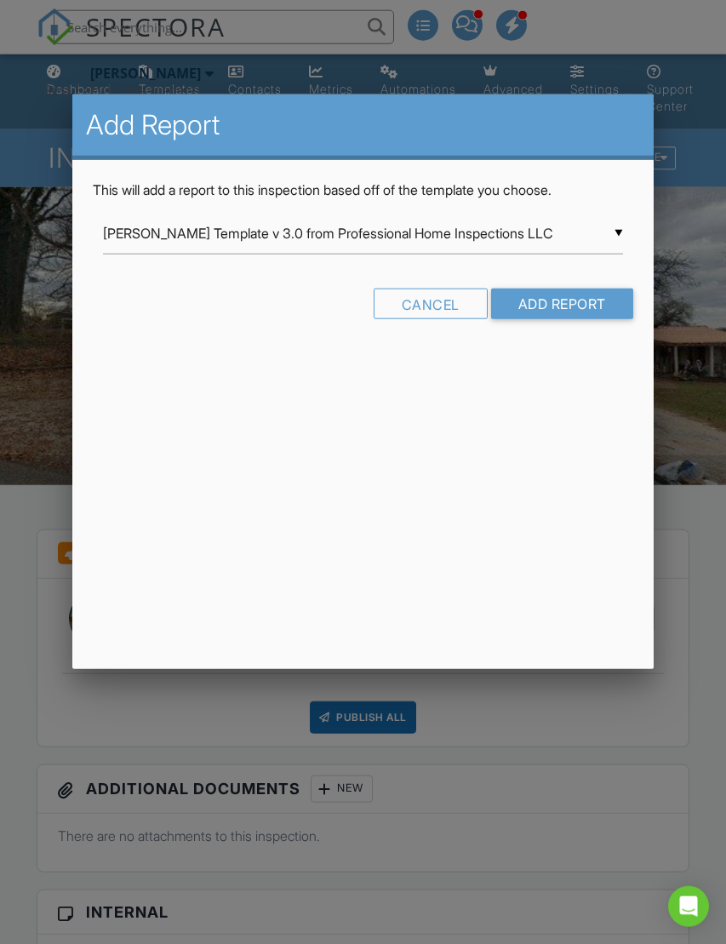
click at [542, 295] on input "Add Report" at bounding box center [562, 304] width 142 height 31
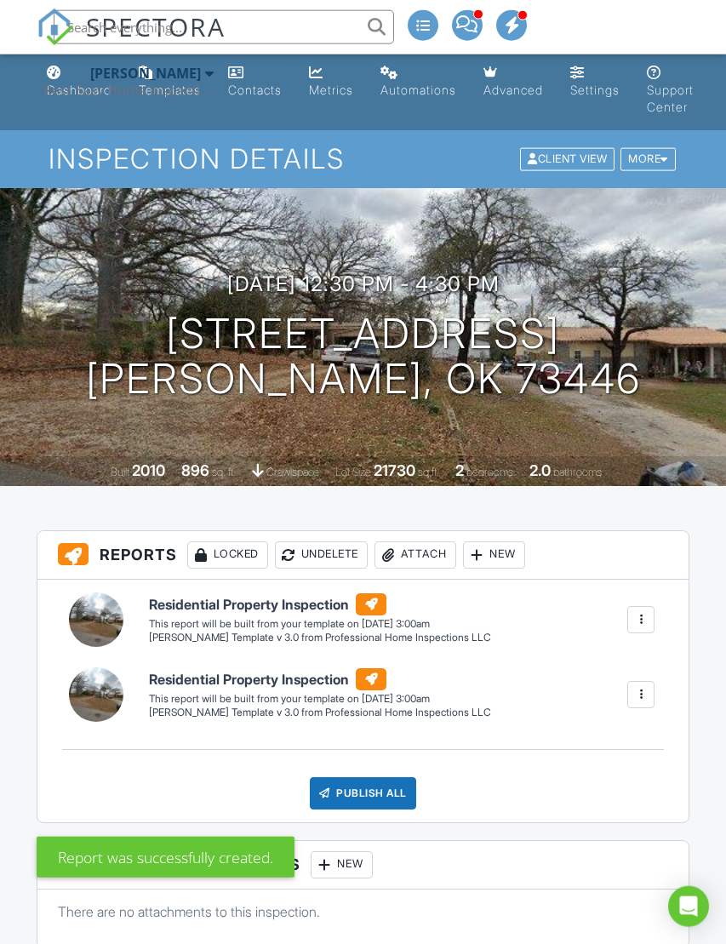
scroll to position [4, 0]
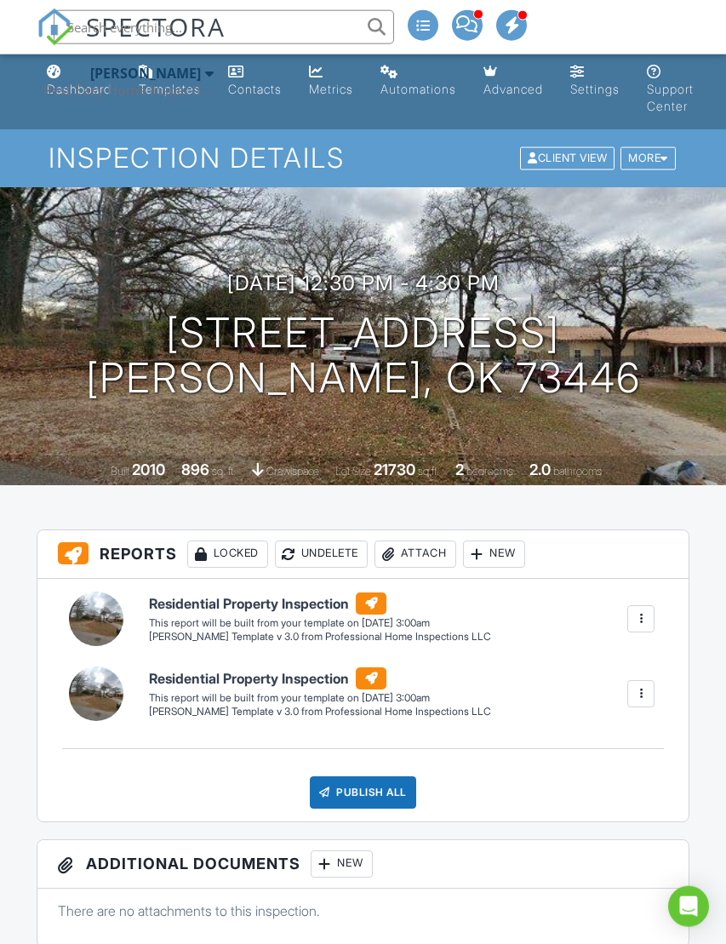
click at [181, 615] on h6 "Residential Property Inspection" at bounding box center [320, 604] width 342 height 22
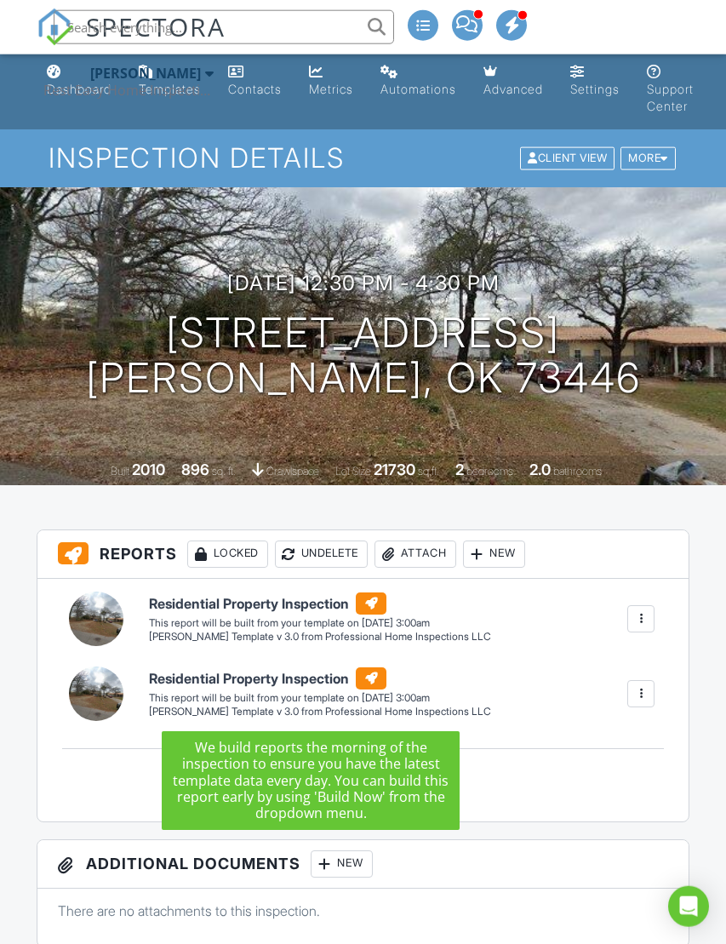
click at [560, 718] on div "Residential Property Inspection [PERSON_NAME] Template v 3.0 from Professional …" at bounding box center [402, 693] width 526 height 51
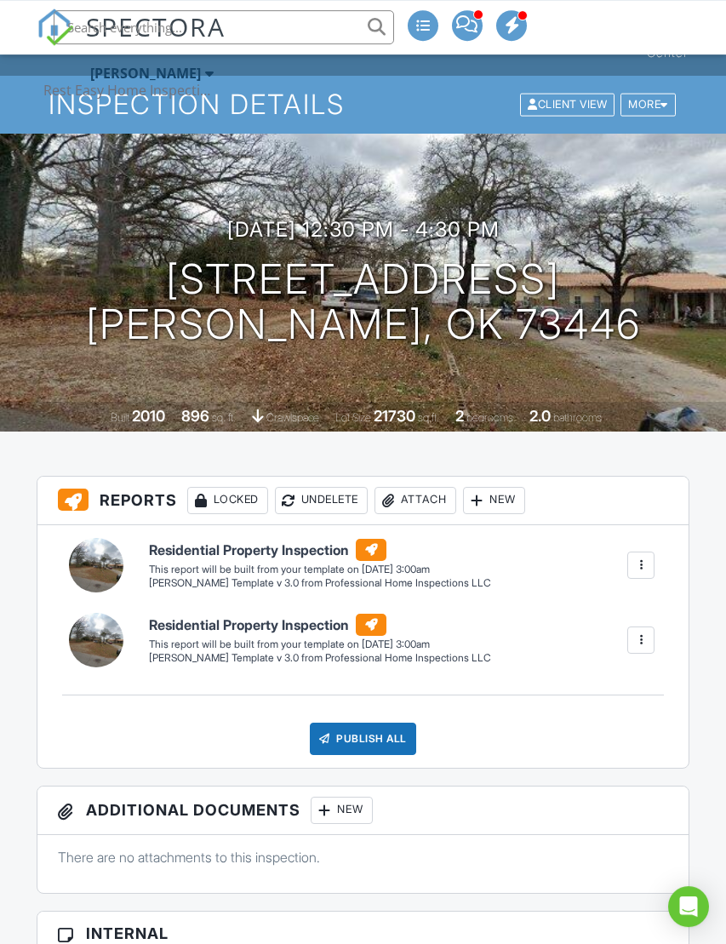
scroll to position [57, 0]
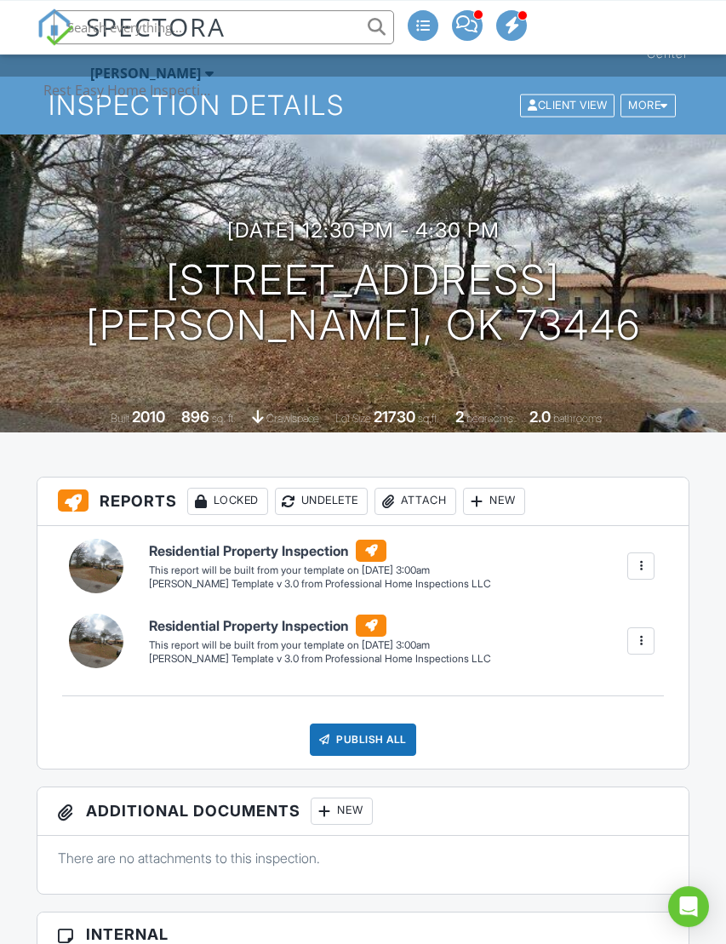
click at [646, 644] on div at bounding box center [641, 641] width 17 height 17
click at [570, 570] on div "Residential Property Inspection [PERSON_NAME] Template v 3.0 from Professional …" at bounding box center [402, 565] width 526 height 51
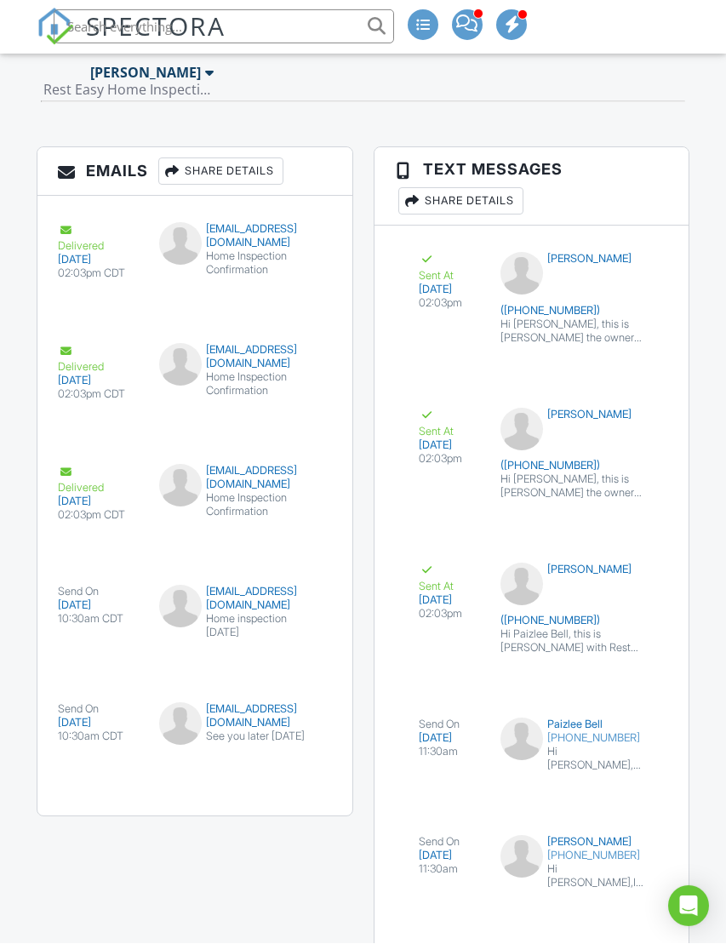
scroll to position [3190, 0]
